Goal: Understand process/instructions: Learn how to perform a task or action

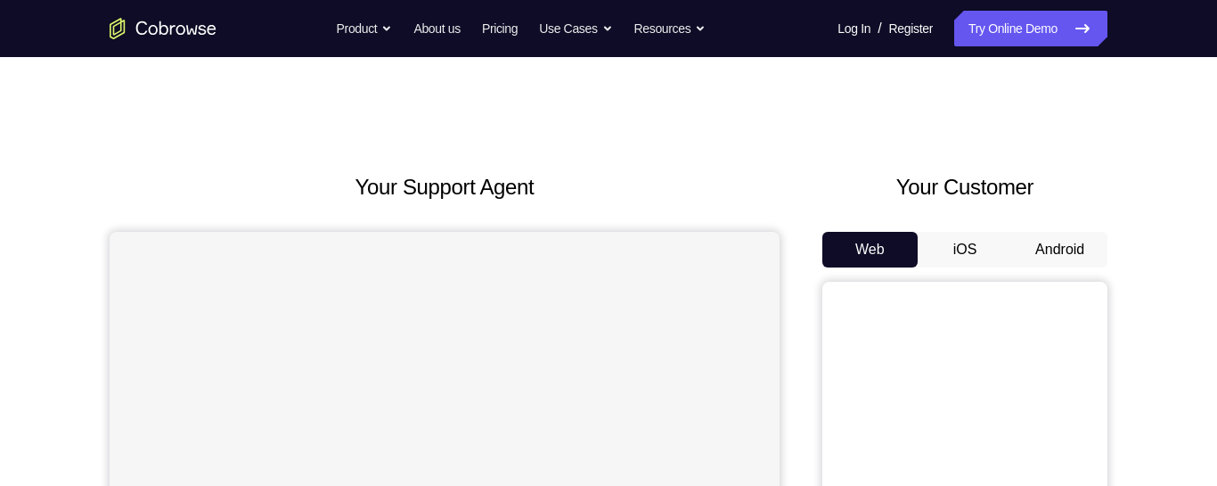
scroll to position [98, 0]
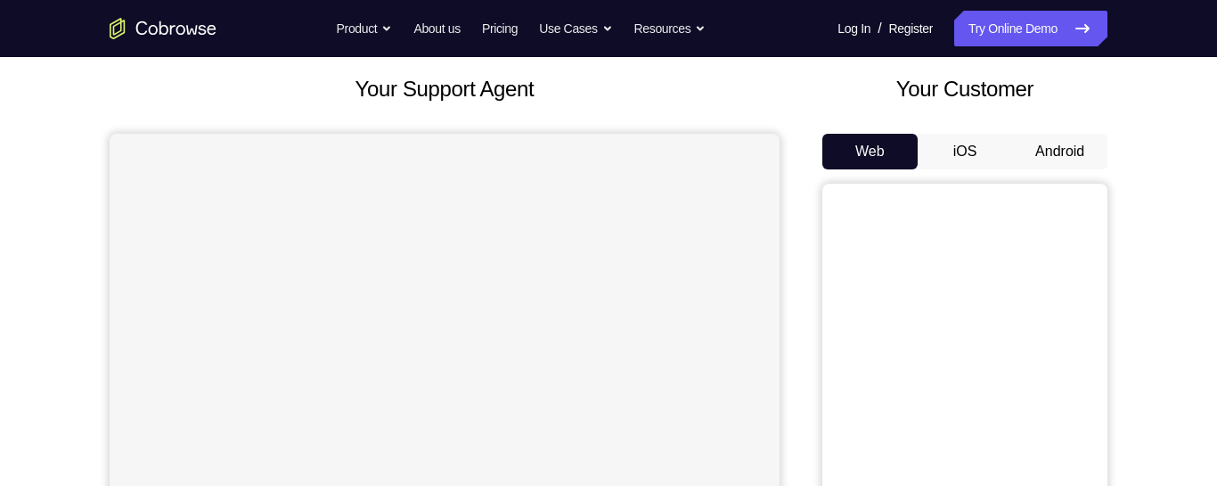
click at [1043, 151] on button "Android" at bounding box center [1059, 152] width 95 height 36
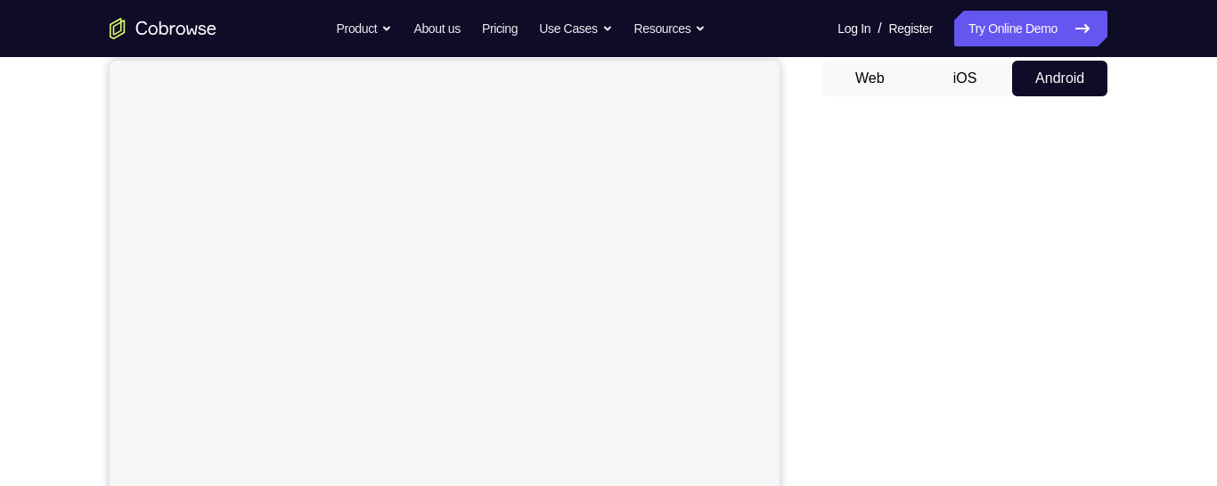
scroll to position [0, 0]
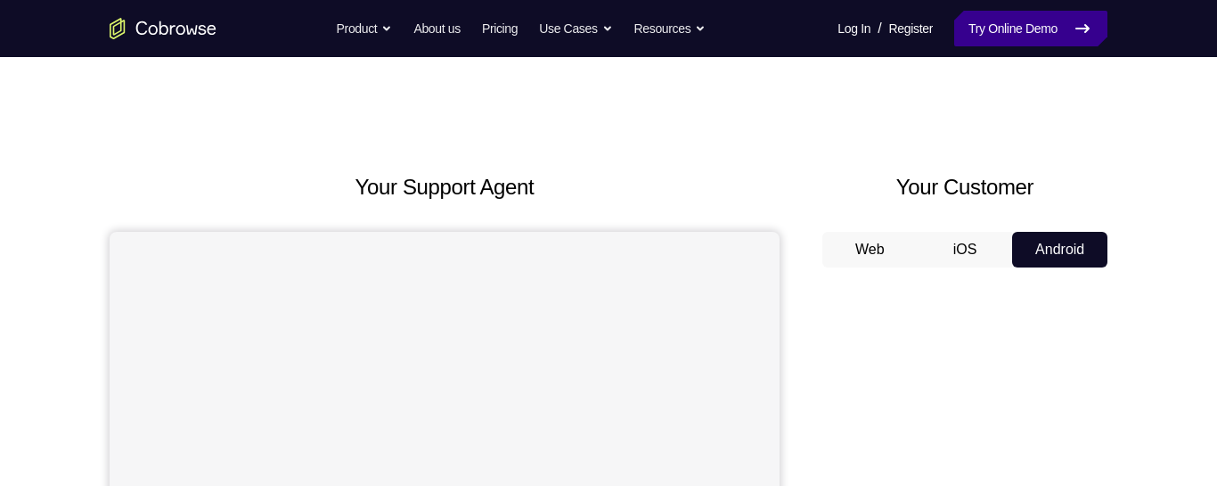
click at [985, 29] on link "Try Online Demo" at bounding box center [1030, 29] width 153 height 36
